Goal: Task Accomplishment & Management: Manage account settings

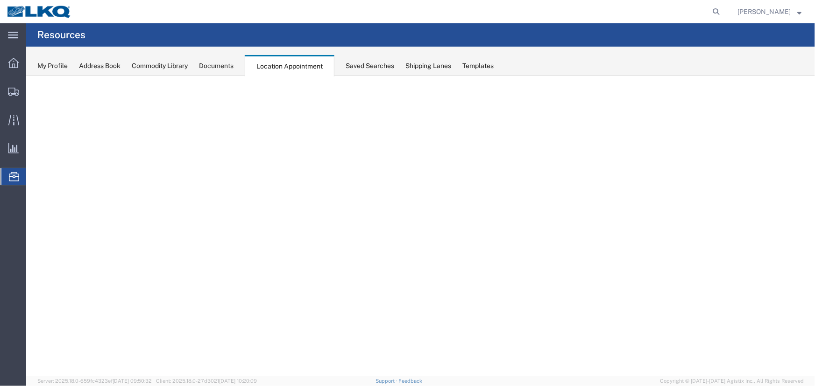
select select "27634"
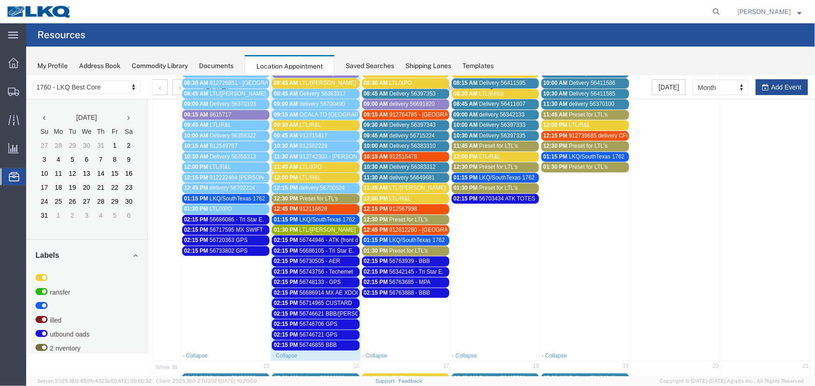
scroll to position [212, 0]
click at [337, 310] on span "56746621 BBB/[PERSON_NAME]" at bounding box center [341, 313] width 84 height 7
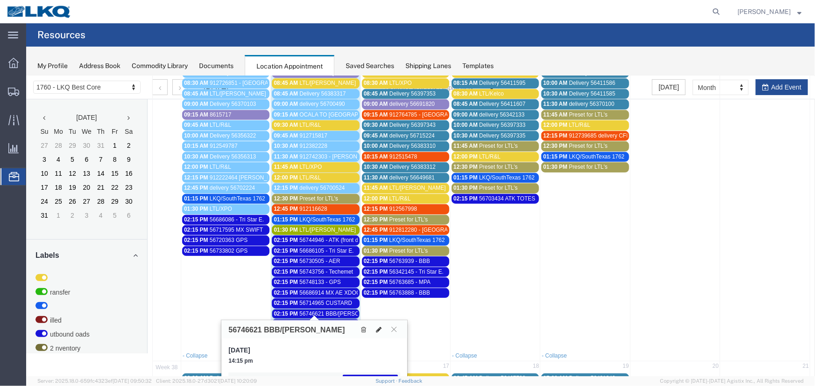
click at [379, 330] on icon at bounding box center [378, 329] width 6 height 7
select select "1"
select select "80"
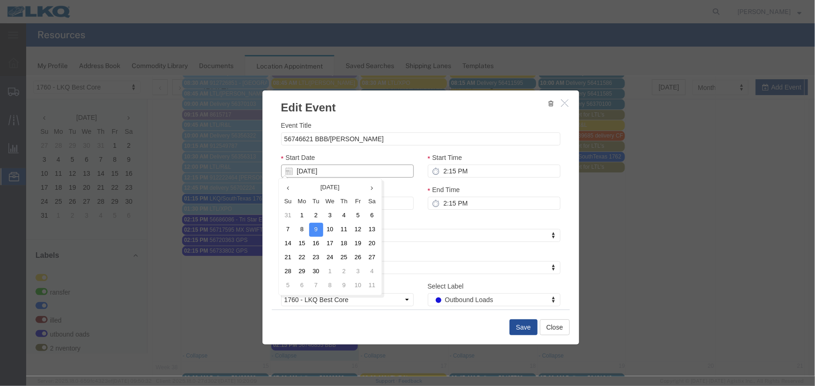
click at [376, 172] on input "[DATE]" at bounding box center [347, 170] width 133 height 13
click at [331, 229] on td "10" at bounding box center [330, 230] width 14 height 14
click at [522, 326] on button "Save" at bounding box center [523, 327] width 28 height 16
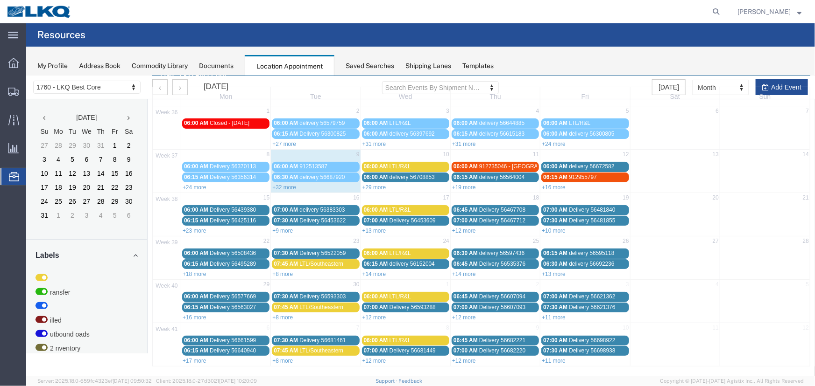
scroll to position [0, 0]
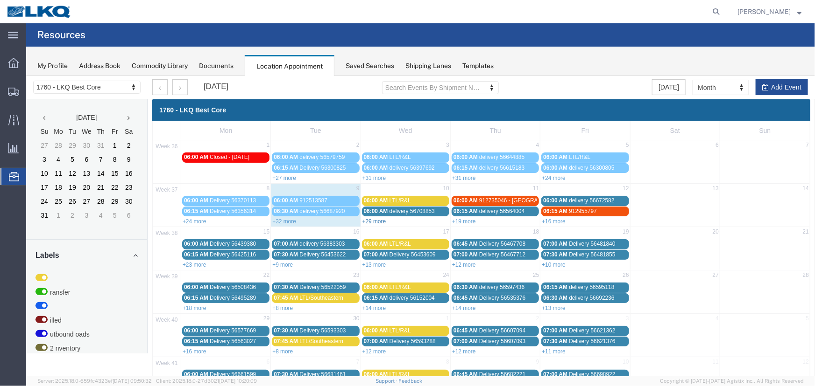
click at [371, 219] on link "+29 more" at bounding box center [374, 221] width 24 height 7
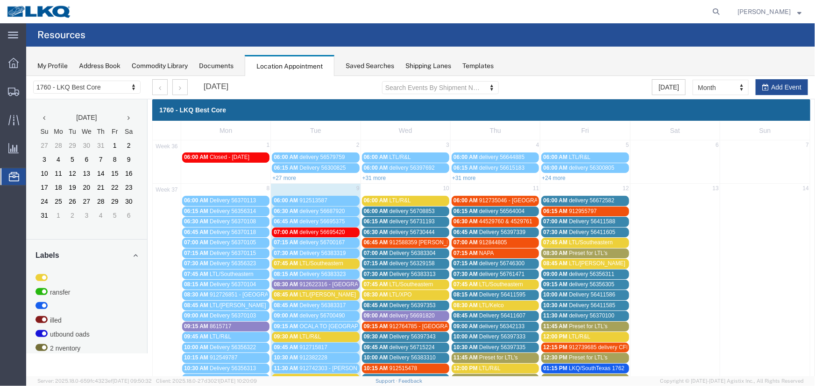
click at [352, 61] on div "Saved Searches" at bounding box center [369, 66] width 49 height 10
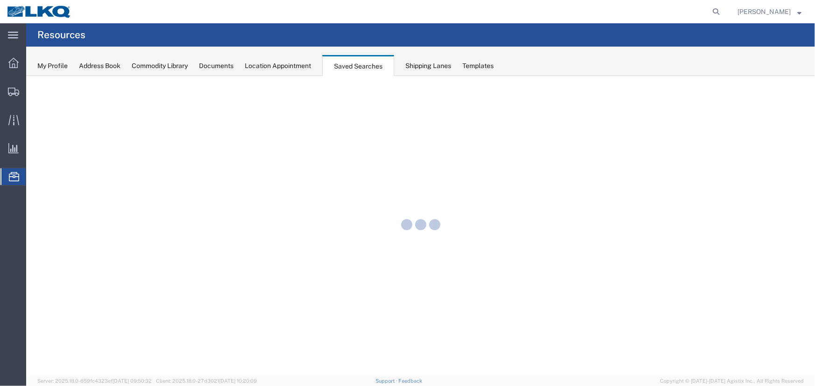
click at [285, 64] on div "Location Appointment" at bounding box center [278, 66] width 66 height 10
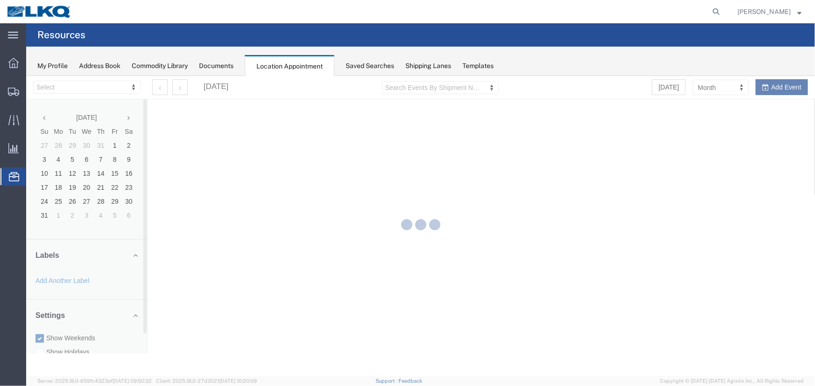
select select "27634"
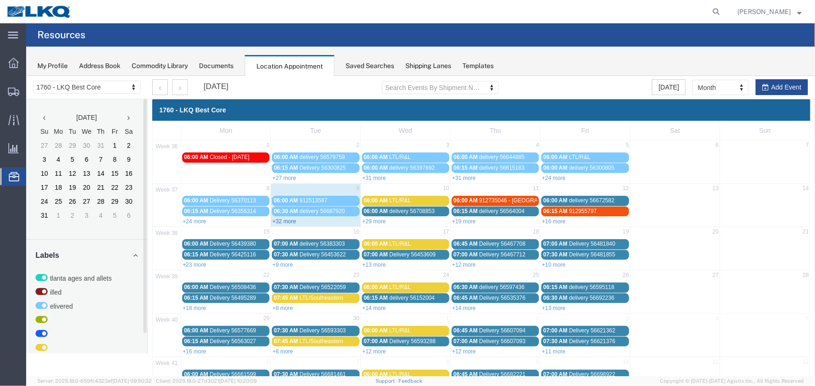
click at [288, 220] on link "+32 more" at bounding box center [284, 221] width 24 height 7
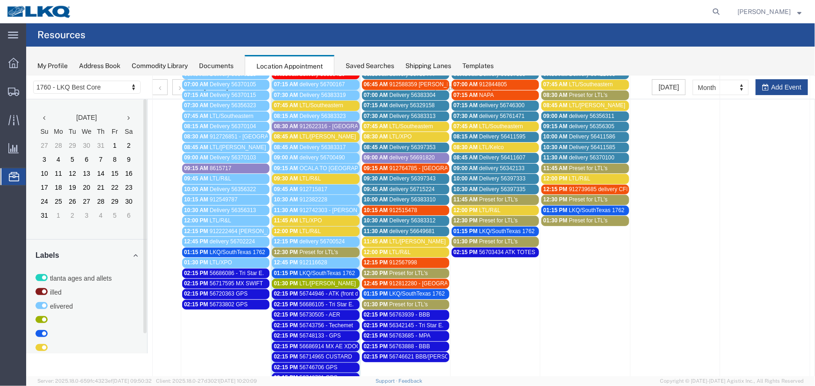
scroll to position [159, 0]
click at [340, 125] on span "912622316 - [GEOGRAPHIC_DATA],[GEOGRAPHIC_DATA]" at bounding box center [374, 125] width 150 height 7
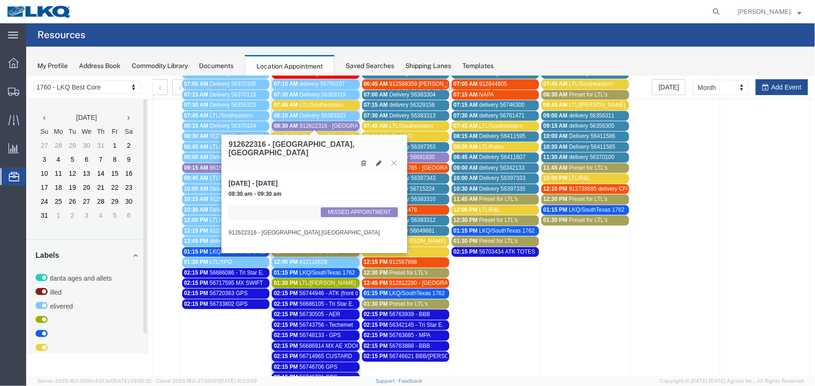
click at [340, 125] on span "912622316 - [GEOGRAPHIC_DATA],[GEOGRAPHIC_DATA]" at bounding box center [374, 125] width 150 height 7
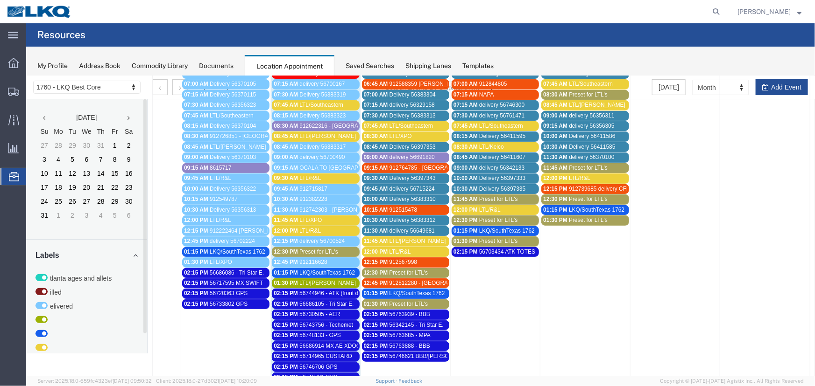
click at [335, 248] on span "Preset for LTL's" at bounding box center [318, 251] width 39 height 7
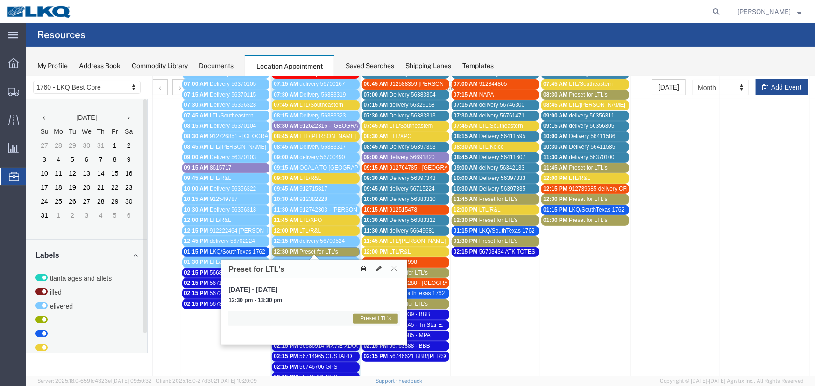
click at [362, 269] on icon at bounding box center [362, 268] width 5 height 7
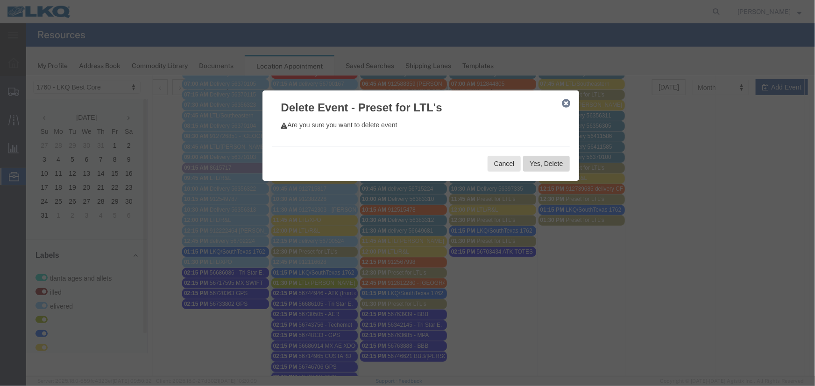
click at [536, 164] on button "Yes, Delete" at bounding box center [545, 163] width 46 height 16
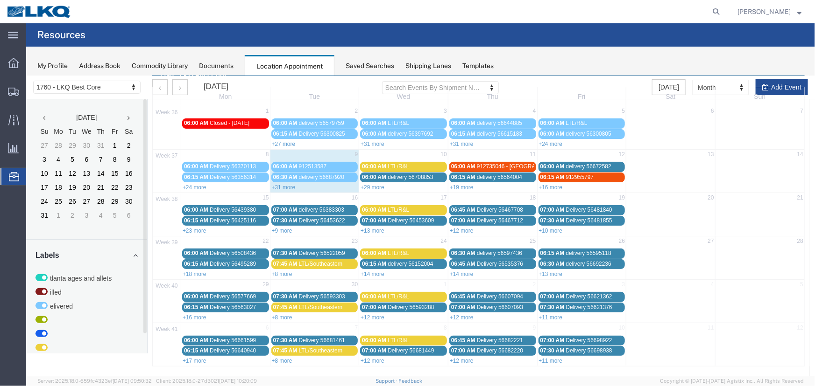
scroll to position [32, 0]
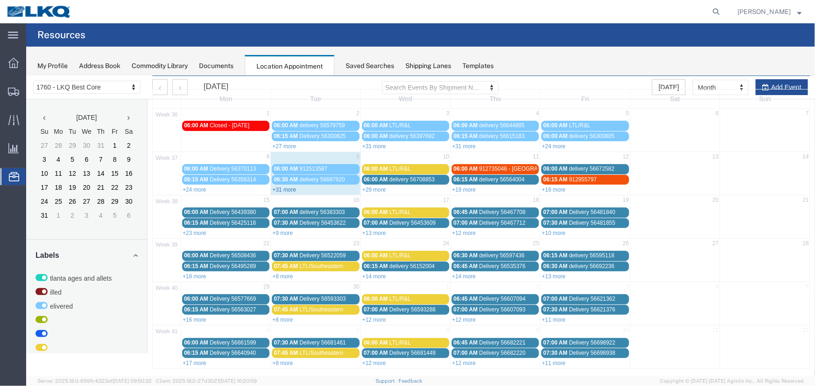
click at [284, 189] on link "+31 more" at bounding box center [284, 189] width 24 height 7
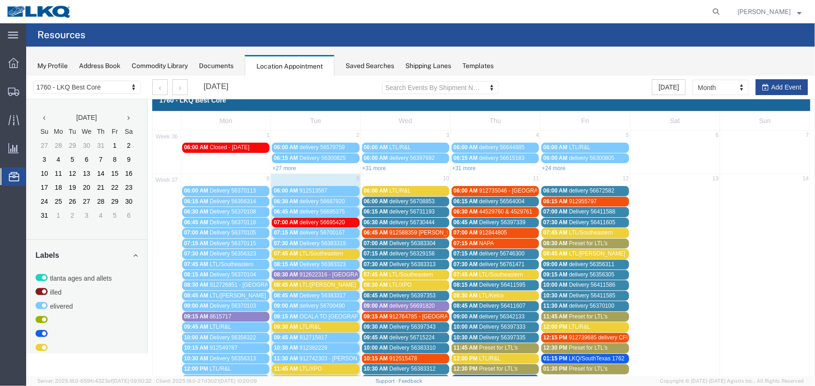
scroll to position [0, 0]
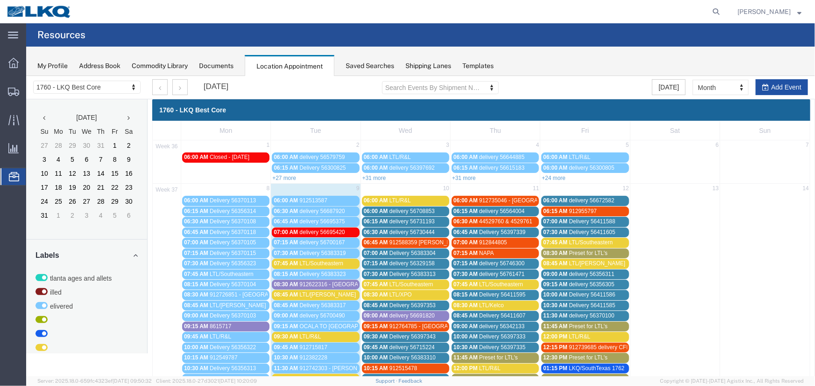
click at [780, 89] on button "Add Event" at bounding box center [781, 87] width 52 height 16
select select
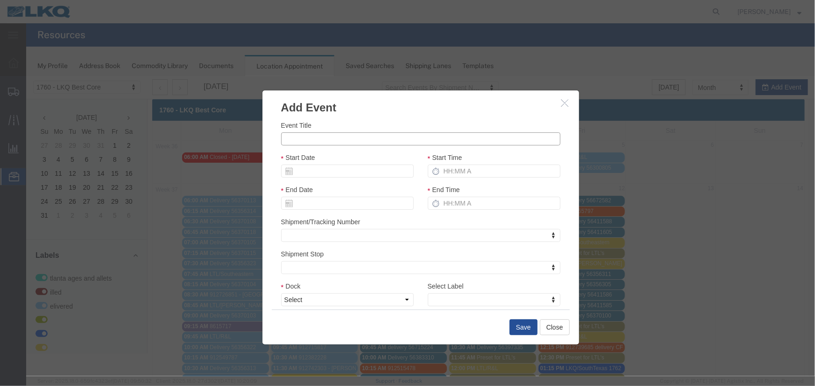
click at [285, 135] on input "Event Title" at bounding box center [420, 138] width 279 height 13
click at [560, 101] on button "button" at bounding box center [566, 103] width 12 height 12
